Goal: Entertainment & Leisure: Consume media (video, audio)

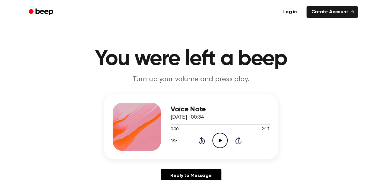
click at [221, 144] on icon "Play Audio" at bounding box center [219, 140] width 15 height 15
click at [218, 140] on icon "Play Audio" at bounding box center [219, 140] width 15 height 15
